Goal: Transaction & Acquisition: Book appointment/travel/reservation

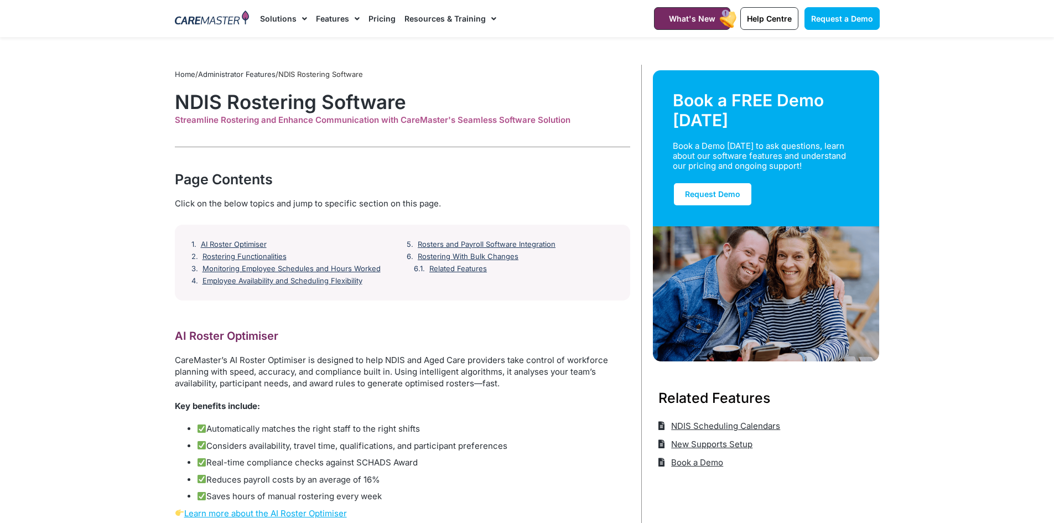
click at [216, 20] on img at bounding box center [212, 19] width 75 height 17
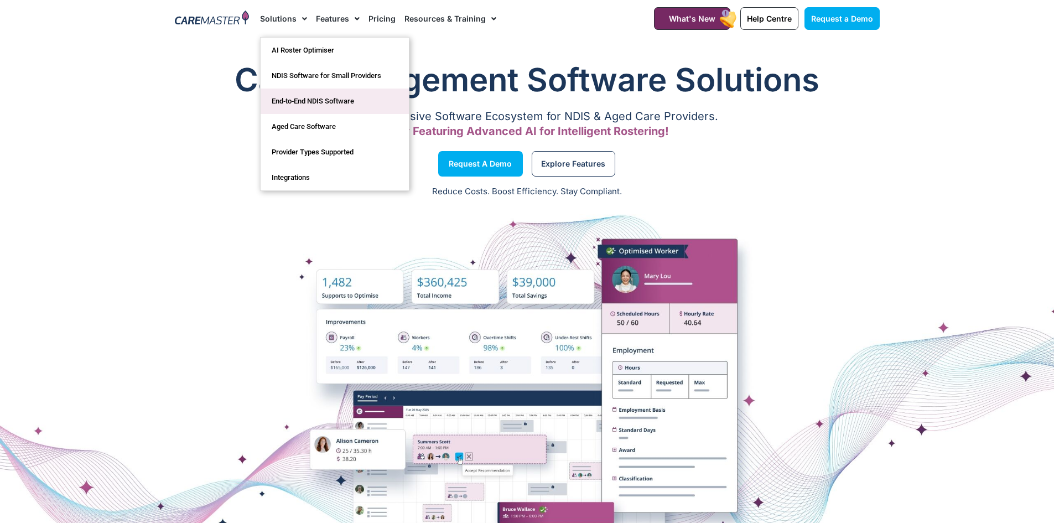
click at [337, 100] on link "End-to-End NDIS Software" at bounding box center [335, 100] width 148 height 25
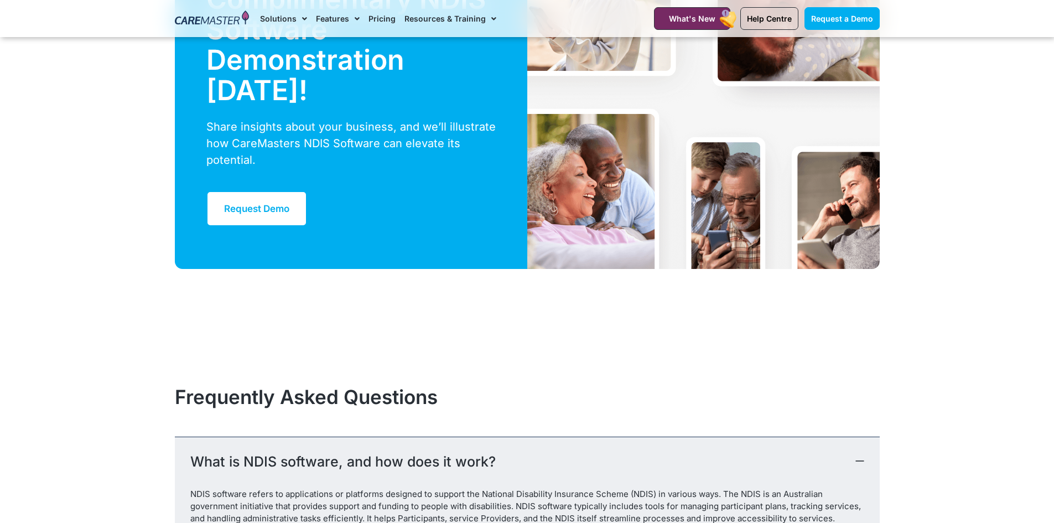
scroll to position [2821, 0]
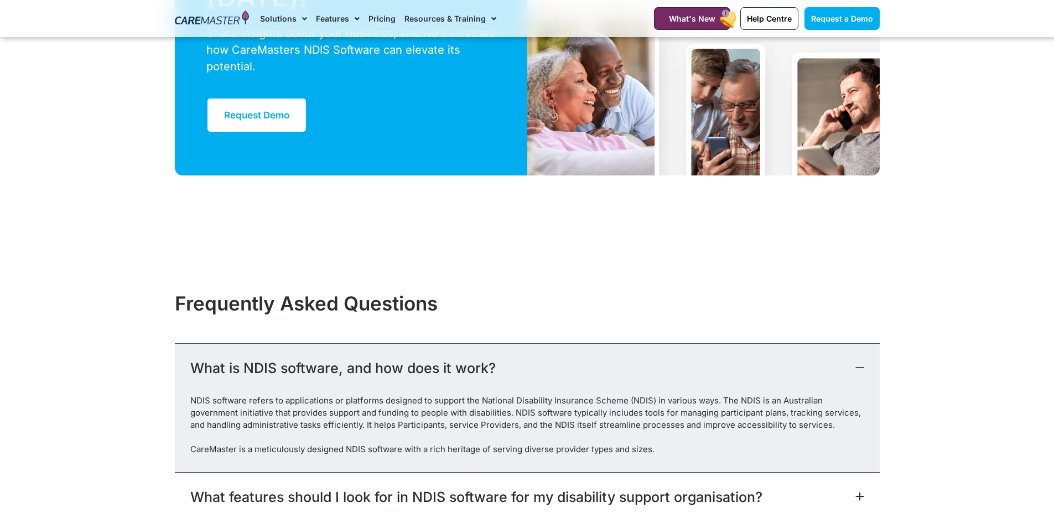
click at [387, 22] on link "Pricing" at bounding box center [381, 18] width 27 height 37
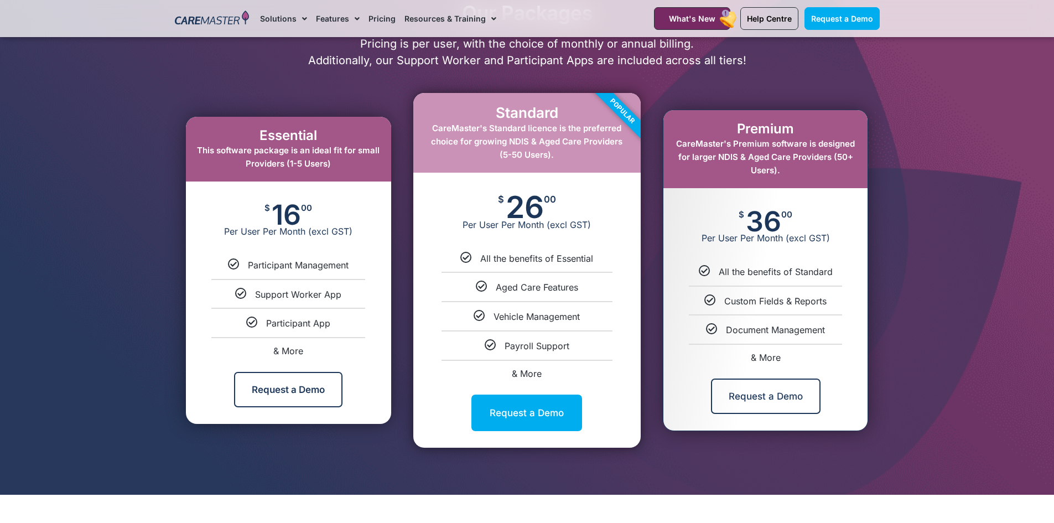
scroll to position [442, 0]
